Goal: Communication & Community: Answer question/provide support

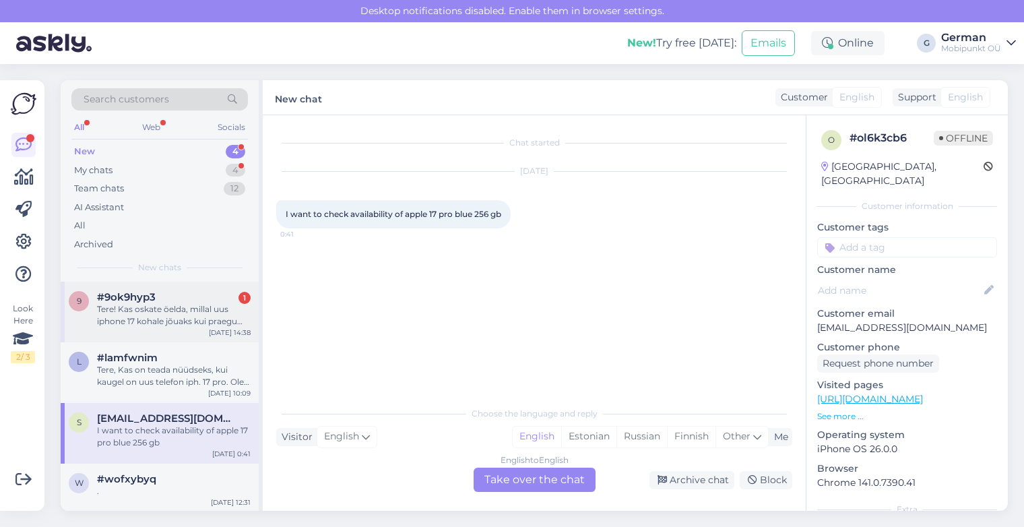
scroll to position [1, 0]
click at [133, 313] on div "Tere! Kas oskate öelda, millal uus iphone 17 kohale jõuaks kui praegu tellida?" at bounding box center [174, 314] width 154 height 24
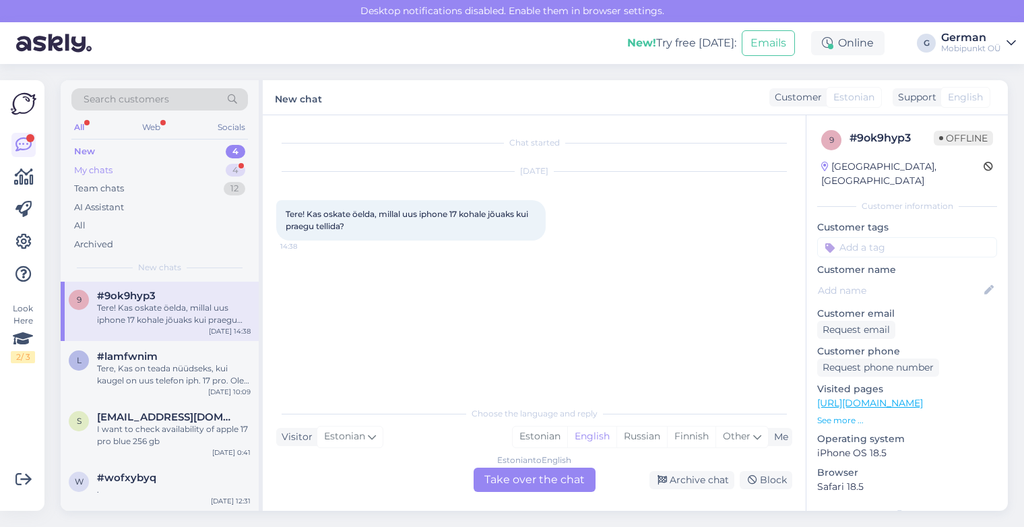
click at [82, 164] on div "My chats" at bounding box center [93, 170] width 38 height 13
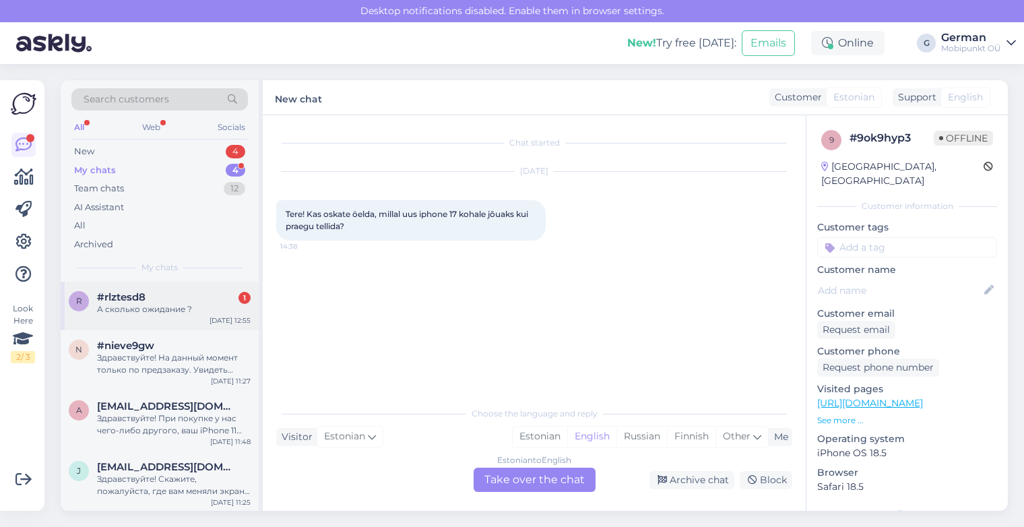
click at [164, 321] on div "r #rlztesd8 1 А сколько ожидание ? [DATE] 12:55" at bounding box center [160, 306] width 198 height 48
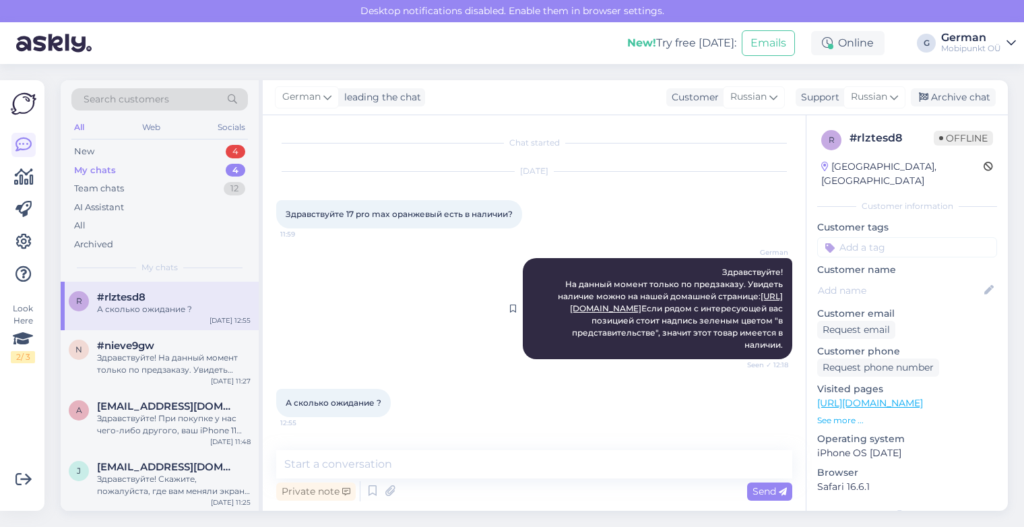
drag, startPoint x: 738, startPoint y: 280, endPoint x: 775, endPoint y: 312, distance: 49.2
click at [775, 312] on div "German Здравствуйте! На данный момент только по предзаказу. Увидеть наличие мож…" at bounding box center [657, 308] width 269 height 101
copy span "Увидеть наличие можно на нашей домашней странице: [URL][DOMAIN_NAME]"
click at [391, 463] on textarea at bounding box center [534, 464] width 516 height 28
paste textarea "Увидеть наличие можно на нашей домашней странице: [URL][DOMAIN_NAME]"
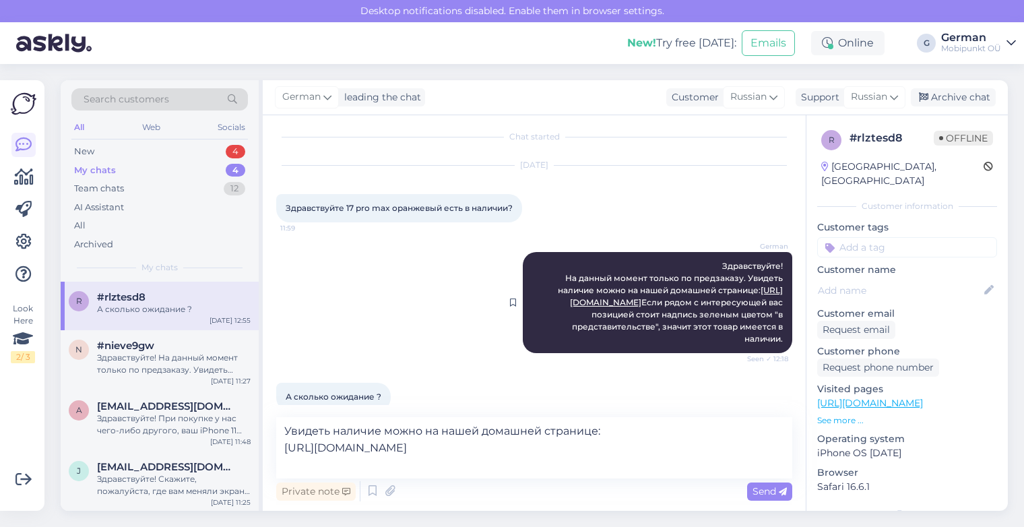
drag, startPoint x: 525, startPoint y: 325, endPoint x: 771, endPoint y: 348, distance: 247.6
click at [772, 344] on span "Здравствуйте! На данный момент только по предзаказу. Увидеть наличие можно на н…" at bounding box center [671, 302] width 227 height 83
copy span "Если рядом с интересующей вас позицией стоит надпись зеленым цветом "в представ…"
click at [762, 452] on textarea "Увидеть наличие можно на нашей домашней странице: [URL][DOMAIN_NAME]" at bounding box center [534, 447] width 516 height 61
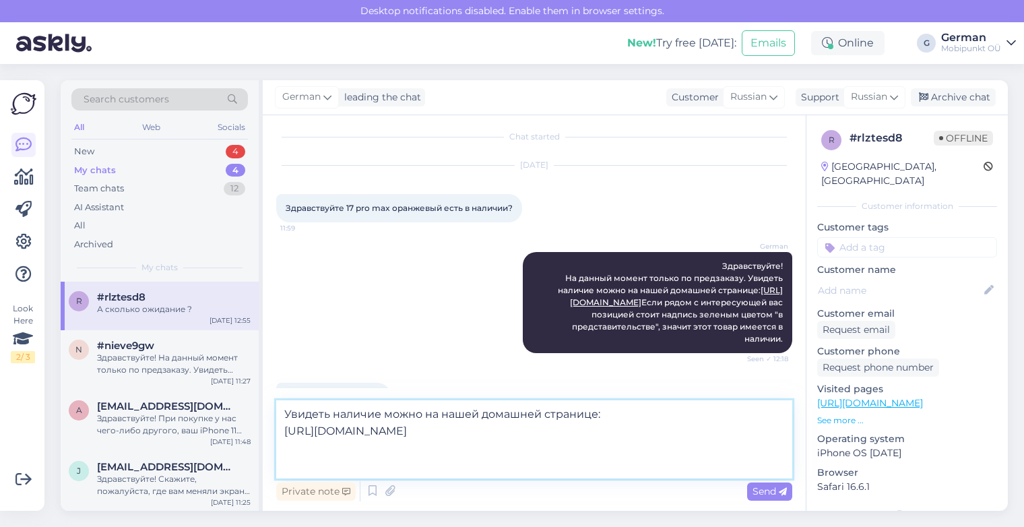
paste textarea "Если рядом с интересующей вас позицией стоит надпись зеленым цветом "в представ…"
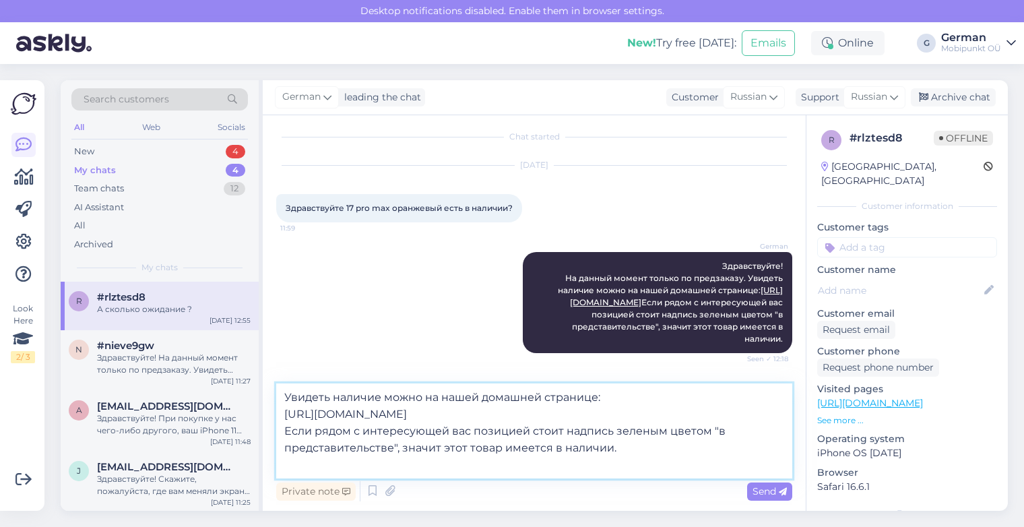
click at [705, 431] on textarea "Увидеть наличие можно на нашей домашней странице: [URL][DOMAIN_NAME] Если рядом…" at bounding box center [534, 430] width 516 height 95
click at [704, 431] on textarea "Увидеть наличие можно на нашей домашней странице: [URL][DOMAIN_NAME] Если рядом…" at bounding box center [534, 430] width 516 height 95
click at [665, 428] on textarea "Увидеть наличие можно на нашей домашней странице: [URL][DOMAIN_NAME] Если рядом…" at bounding box center [534, 430] width 516 height 95
click at [676, 427] on textarea "Увидеть наличие можно на нашей домашней странице: [URL][DOMAIN_NAME] Если рядом…" at bounding box center [534, 430] width 516 height 95
click at [393, 445] on textarea "Увидеть наличие можно на нашей домашней странице: [URL][DOMAIN_NAME] Если рядом…" at bounding box center [534, 430] width 516 height 95
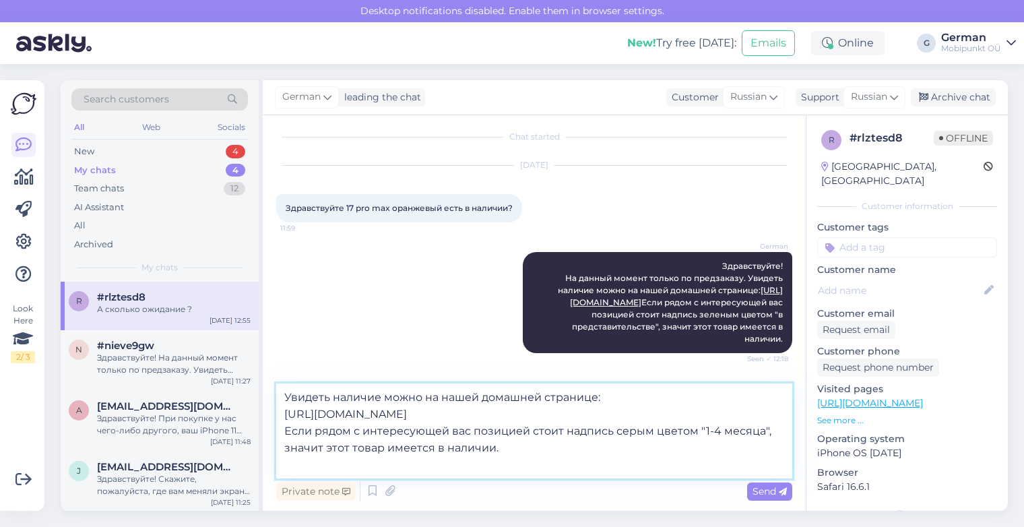
click at [348, 446] on textarea "Увидеть наличие можно на нашей домашней странице: [URL][DOMAIN_NAME] Если рядом…" at bounding box center [534, 430] width 516 height 95
click at [389, 447] on textarea "Увидеть наличие можно на нашей домашней странице: [URL][DOMAIN_NAME] Если рядом…" at bounding box center [534, 430] width 516 height 95
click at [443, 451] on textarea "Увидеть наличие можно на нашей домашней странице: [URL][DOMAIN_NAME] Если рядом…" at bounding box center [534, 430] width 516 height 95
click at [522, 444] on textarea "Увидеть наличие можно на нашей домашней странице: [URL][DOMAIN_NAME] Если рядом…" at bounding box center [534, 430] width 516 height 95
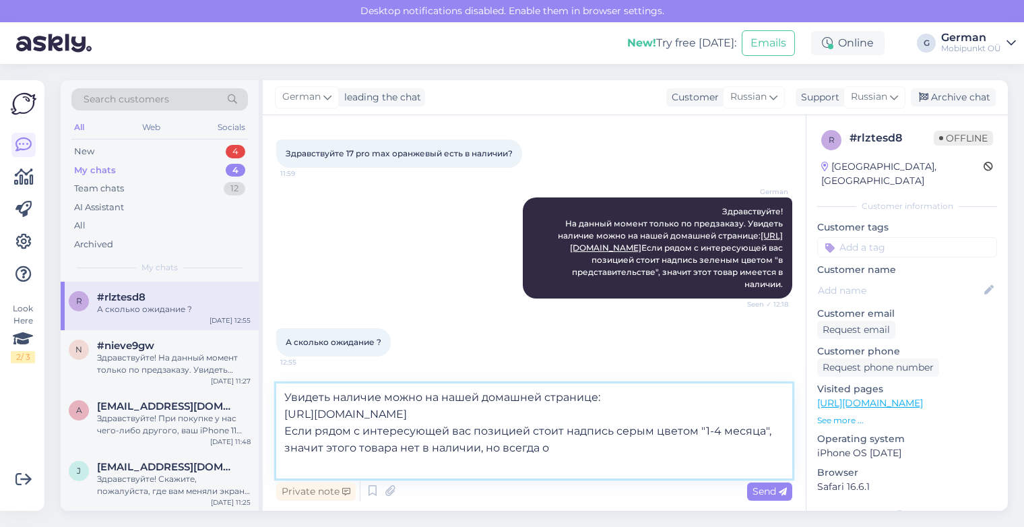
click at [381, 396] on textarea "Увидеть наличие можно на нашей домашней странице: [URL][DOMAIN_NAME] Если рядом…" at bounding box center [534, 430] width 516 height 95
click at [579, 449] on textarea "Увидеть время ожидания можно на нашей домашней странице: [URL][DOMAIN_NAME] Есл…" at bounding box center [534, 430] width 516 height 95
type textarea "Увидеть время ожидания можно на нашей домашней странице: [URL][DOMAIN_NAME] Есл…"
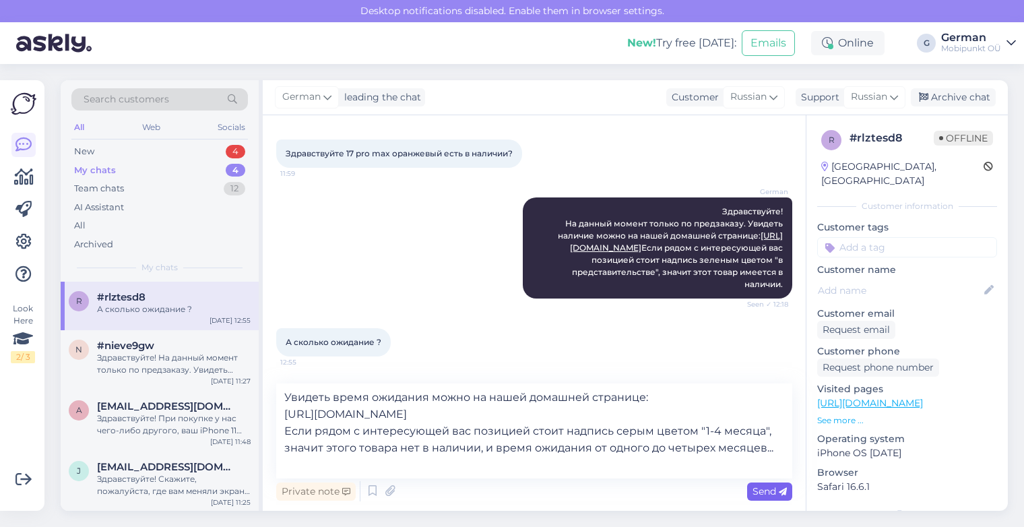
click at [777, 490] on span "Send" at bounding box center [769, 491] width 34 height 12
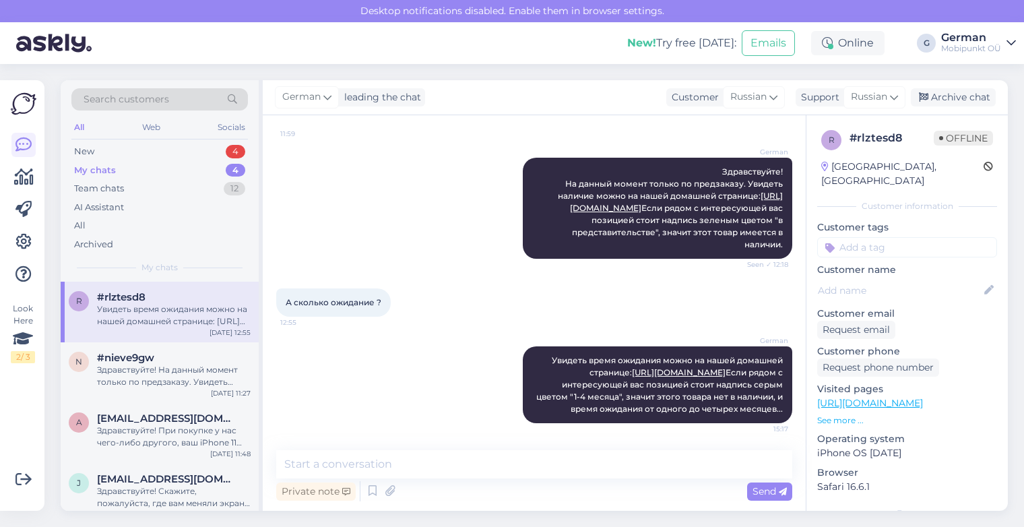
scroll to position [149, 0]
click at [411, 463] on textarea at bounding box center [534, 464] width 516 height 28
click at [179, 368] on div "Здравствуйте! На данный момент только по предзаказу. Увидеть наличие можно на н…" at bounding box center [174, 376] width 154 height 24
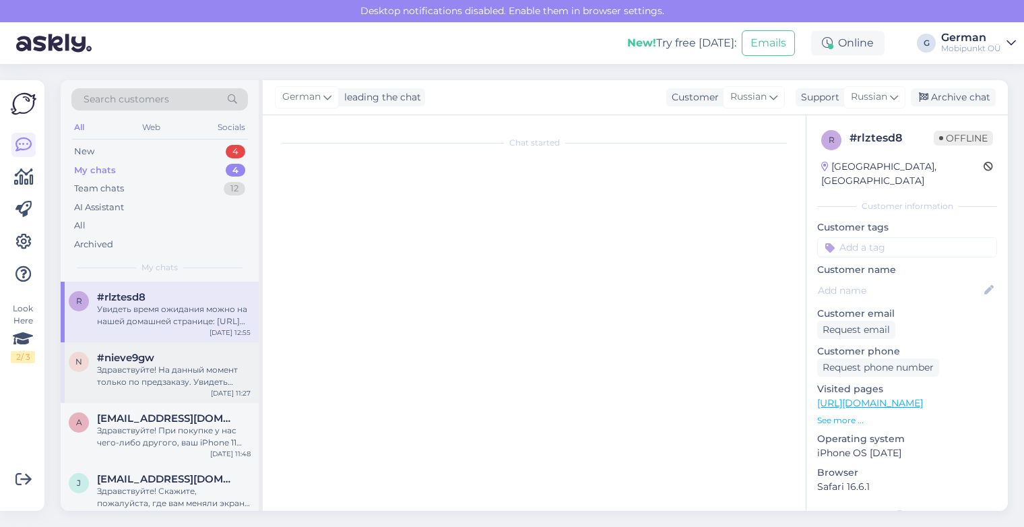
scroll to position [0, 0]
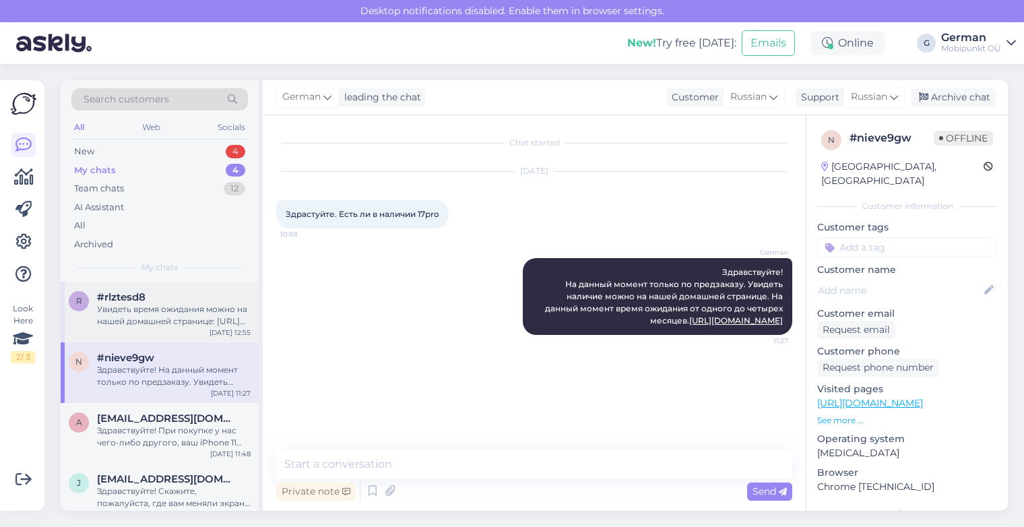
click at [185, 310] on div "Увидеть время ожидания можно на нашей домашней странице: [URL][DOMAIN_NAME] Есл…" at bounding box center [174, 315] width 154 height 24
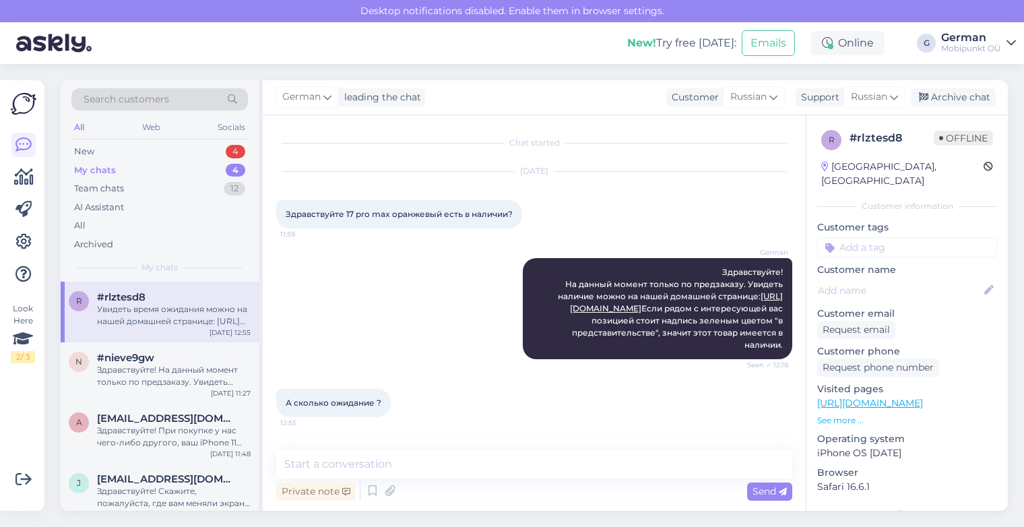
scroll to position [149, 0]
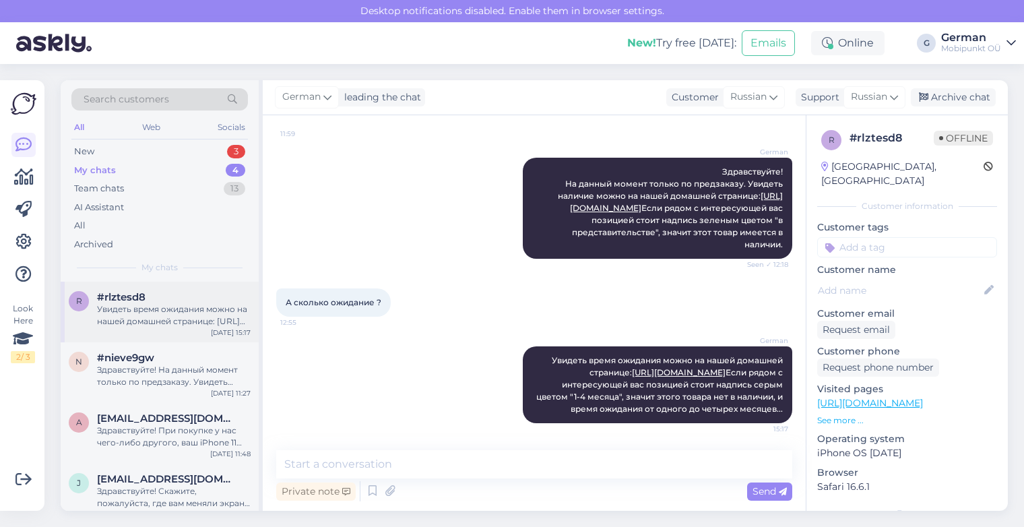
click at [166, 319] on div "Увидеть время ожидания можно на нашей домашней странице: [URL][DOMAIN_NAME] Есл…" at bounding box center [174, 315] width 154 height 24
click at [354, 469] on textarea at bounding box center [534, 464] width 516 height 28
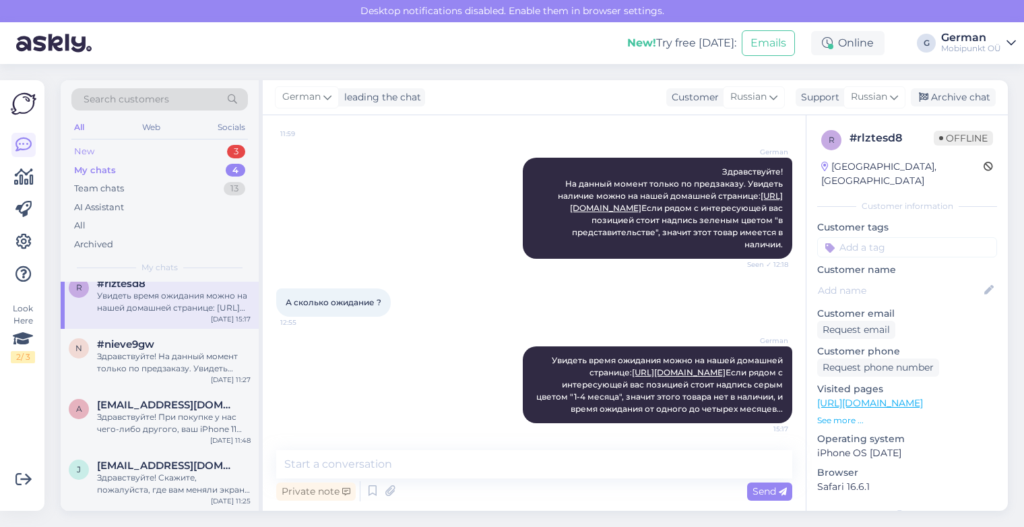
click at [89, 149] on div "New" at bounding box center [84, 151] width 20 height 13
